Goal: Task Accomplishment & Management: Manage account settings

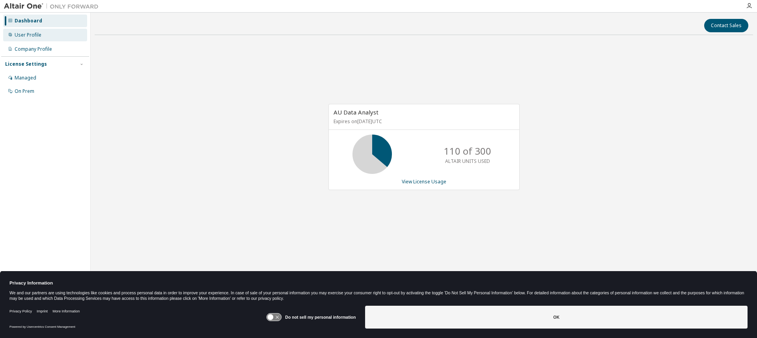
click at [42, 39] on div "User Profile" at bounding box center [45, 35] width 84 height 13
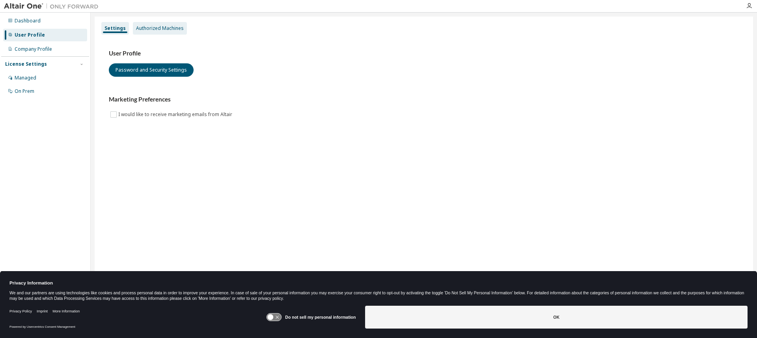
click at [149, 28] on div "Authorized Machines" at bounding box center [160, 28] width 48 height 6
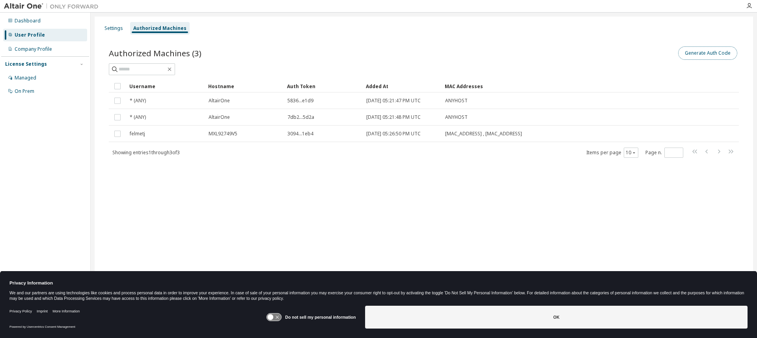
click at [713, 56] on button "Generate Auth Code" at bounding box center [707, 52] width 59 height 13
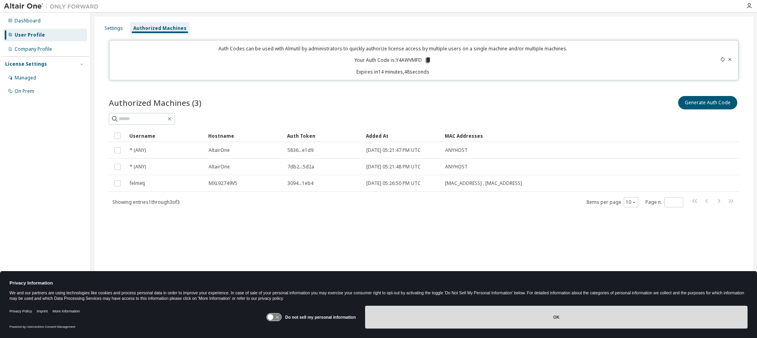
click at [556, 317] on button "OK" at bounding box center [556, 317] width 382 height 23
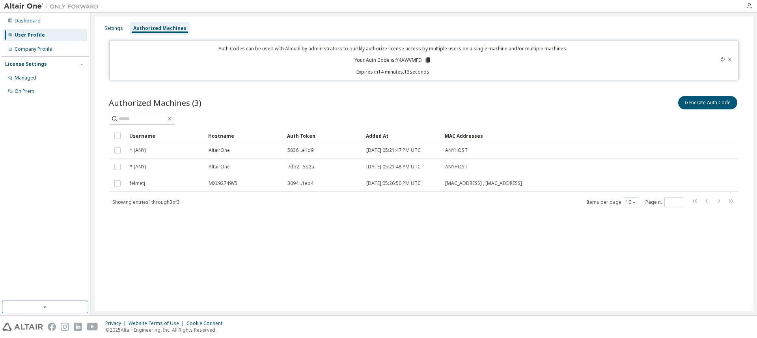
click at [398, 59] on p "Your Auth Code is: Y4AWVMFD" at bounding box center [392, 60] width 77 height 7
copy p "Y4AWVMFD"
click at [26, 20] on div "Dashboard" at bounding box center [28, 21] width 26 height 6
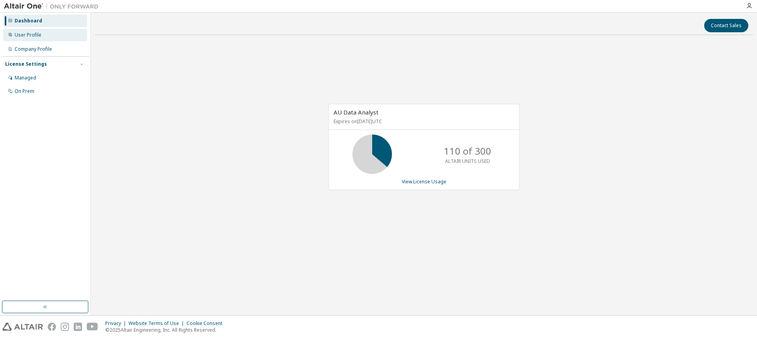
click at [28, 34] on div "User Profile" at bounding box center [28, 35] width 27 height 6
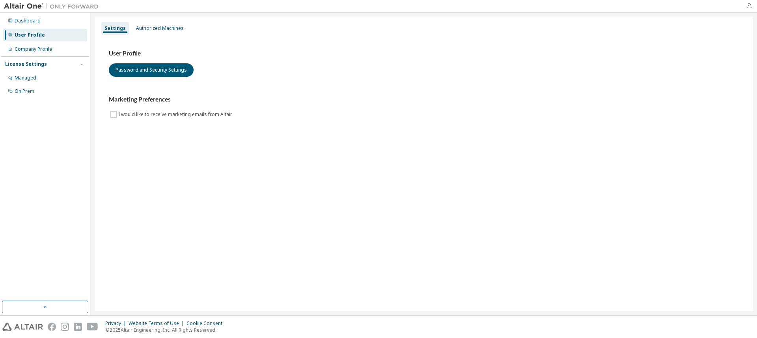
click at [748, 7] on icon "button" at bounding box center [749, 6] width 6 height 6
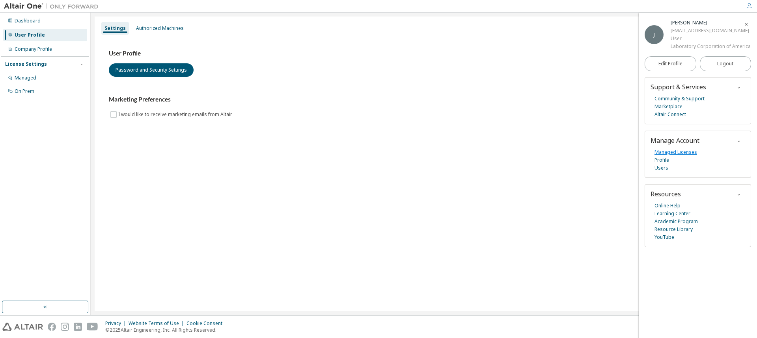
click at [682, 153] on link "Managed Licenses" at bounding box center [675, 153] width 43 height 8
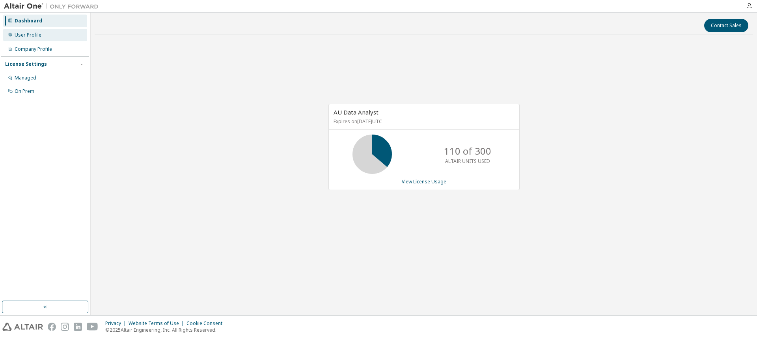
click at [27, 31] on div "User Profile" at bounding box center [45, 35] width 84 height 13
